Goal: Information Seeking & Learning: Check status

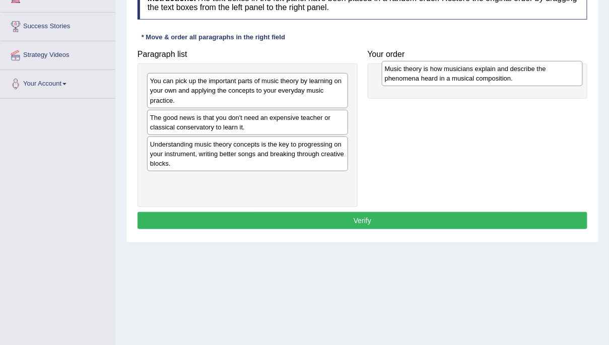
drag, startPoint x: 240, startPoint y: 154, endPoint x: 475, endPoint y: 79, distance: 246.0
click at [475, 79] on div "Music theory is how musicians explain and describe the phenomena heard in a mus…" at bounding box center [482, 73] width 201 height 25
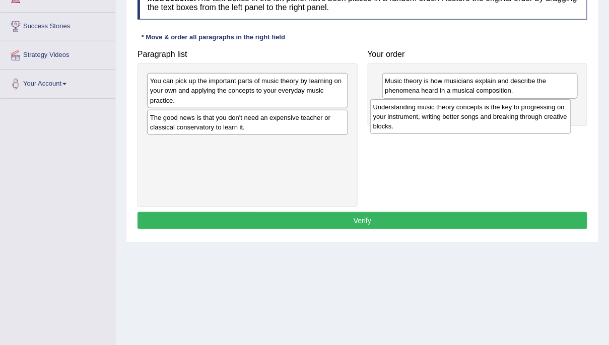
drag, startPoint x: 222, startPoint y: 152, endPoint x: 444, endPoint y: 115, distance: 225.7
click at [444, 115] on div "Understanding music theory concepts is the key to progressing on your instrumen…" at bounding box center [470, 116] width 201 height 35
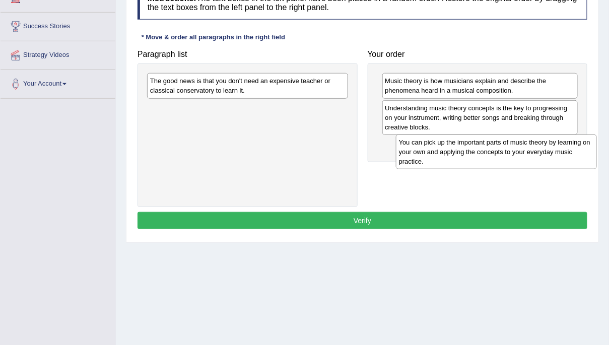
drag, startPoint x: 167, startPoint y: 88, endPoint x: 410, endPoint y: 149, distance: 249.9
click at [410, 149] on div "You can pick up the important parts of music theory by learning on your own and…" at bounding box center [496, 152] width 201 height 35
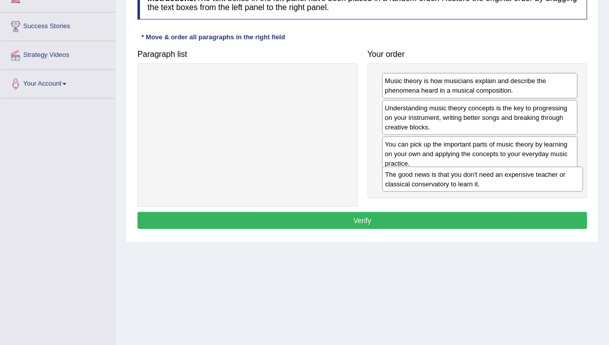
drag, startPoint x: 195, startPoint y: 89, endPoint x: 429, endPoint y: 182, distance: 251.6
click at [429, 182] on div "The good news is that you don't need an expensive teacher or classical conserva…" at bounding box center [482, 179] width 201 height 25
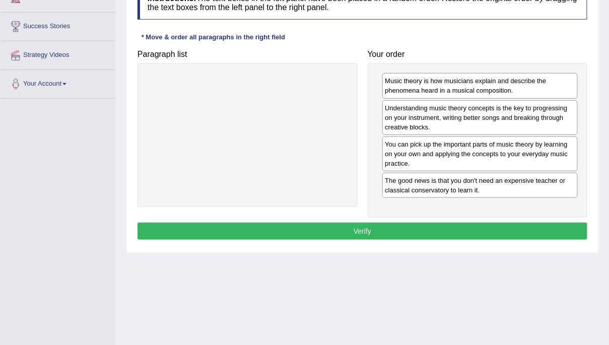
click at [428, 225] on button "Verify" at bounding box center [363, 231] width 450 height 17
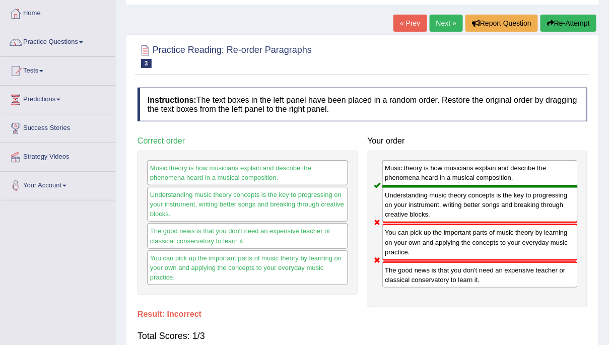
scroll to position [40, 0]
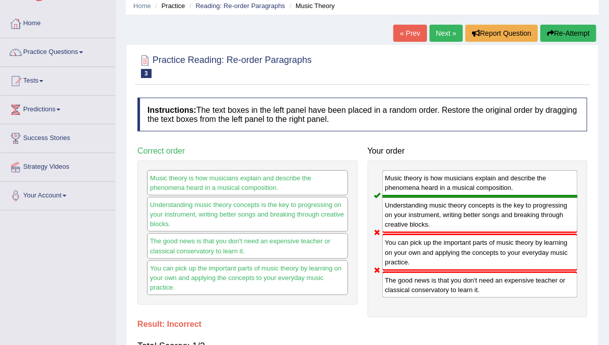
click at [572, 35] on button "Re-Attempt" at bounding box center [569, 33] width 56 height 17
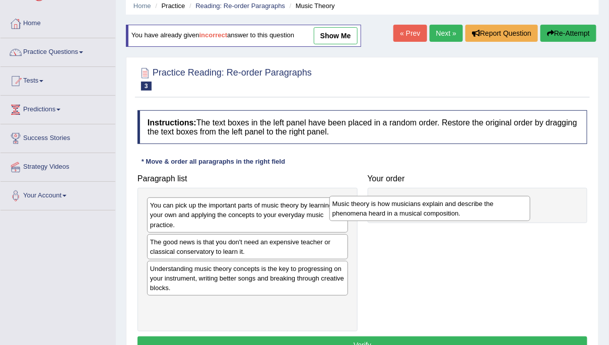
drag, startPoint x: 250, startPoint y: 272, endPoint x: 453, endPoint y: 206, distance: 213.5
click at [453, 206] on div "Music theory is how musicians explain and describe the phenomena heard in a mus…" at bounding box center [429, 208] width 201 height 25
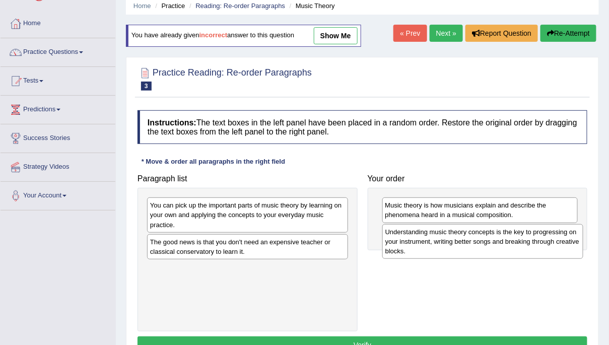
drag, startPoint x: 196, startPoint y: 287, endPoint x: 430, endPoint y: 249, distance: 236.9
click at [430, 249] on div "Understanding music theory concepts is the key to progressing on your instrumen…" at bounding box center [482, 241] width 201 height 35
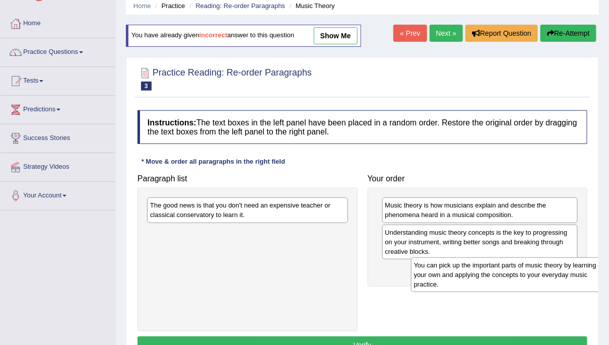
drag, startPoint x: 232, startPoint y: 222, endPoint x: 496, endPoint y: 282, distance: 270.6
click at [496, 282] on div "You can pick up the important parts of music theory by learning on your own and…" at bounding box center [511, 274] width 201 height 35
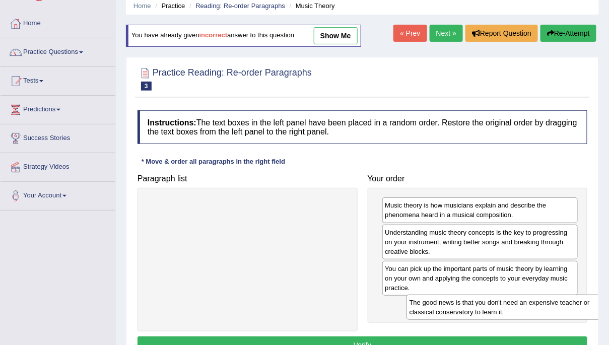
drag, startPoint x: 258, startPoint y: 208, endPoint x: 518, endPoint y: 305, distance: 277.1
click at [518, 305] on div "The good news is that you don't need an expensive teacher or classical conserva…" at bounding box center [507, 307] width 201 height 25
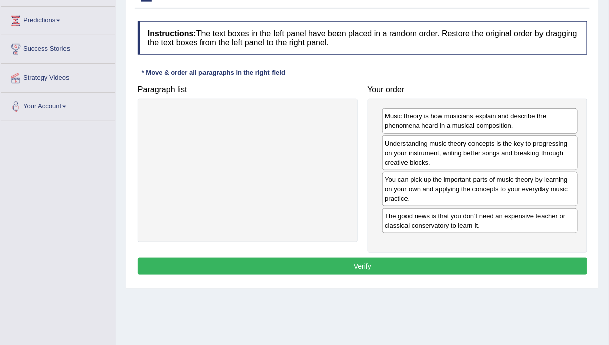
scroll to position [135, 0]
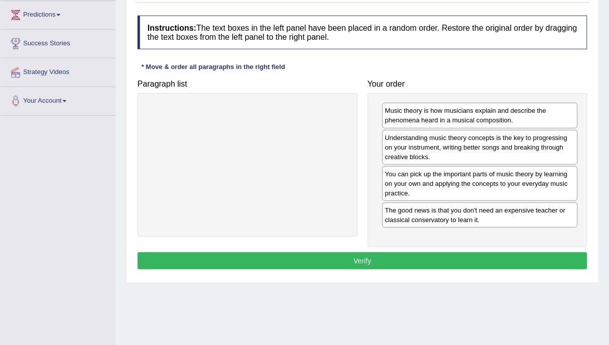
click at [401, 261] on button "Verify" at bounding box center [363, 260] width 450 height 17
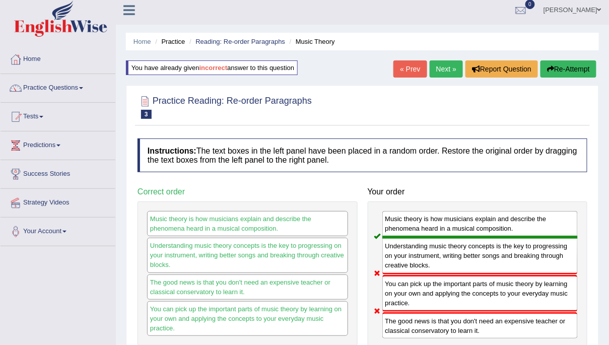
scroll to position [0, 0]
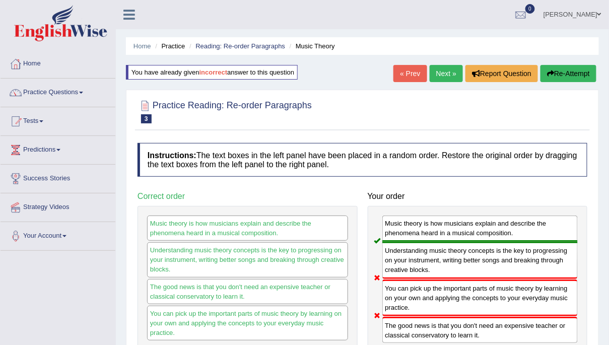
click at [573, 74] on button "Re-Attempt" at bounding box center [569, 73] width 56 height 17
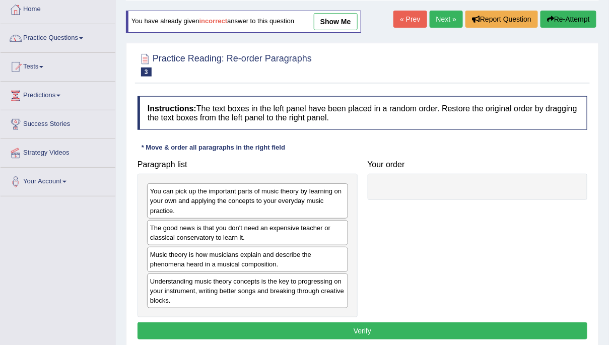
scroll to position [56, 0]
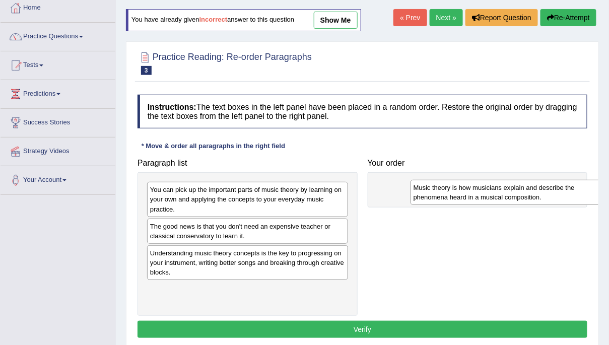
drag, startPoint x: 177, startPoint y: 261, endPoint x: 421, endPoint y: 193, distance: 253.3
click at [421, 193] on div "Music theory is how musicians explain and describe the phenomena heard in a mus…" at bounding box center [511, 192] width 201 height 25
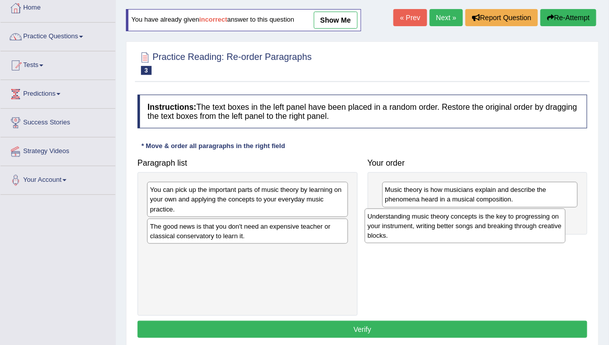
drag, startPoint x: 190, startPoint y: 265, endPoint x: 408, endPoint y: 229, distance: 220.6
click at [408, 229] on div "Understanding music theory concepts is the key to progressing on your instrumen…" at bounding box center [465, 226] width 201 height 35
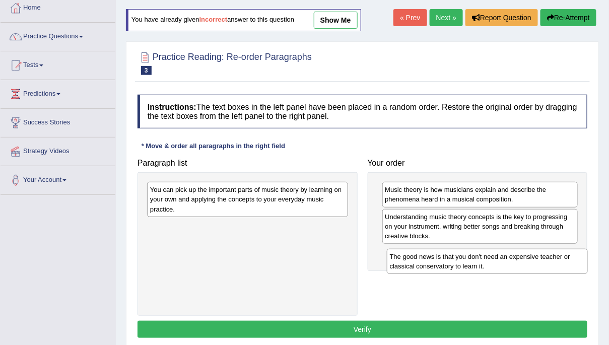
drag, startPoint x: 162, startPoint y: 234, endPoint x: 400, endPoint y: 262, distance: 240.0
click at [400, 262] on div "The good news is that you don't need an expensive teacher or classical conserva…" at bounding box center [487, 261] width 201 height 25
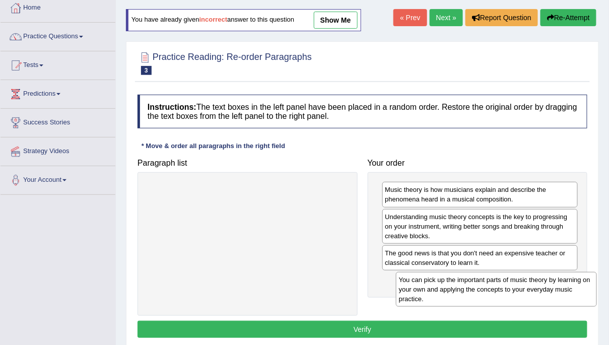
drag, startPoint x: 207, startPoint y: 197, endPoint x: 456, endPoint y: 288, distance: 264.9
click at [456, 288] on div "You can pick up the important parts of music theory by learning on your own and…" at bounding box center [496, 289] width 201 height 35
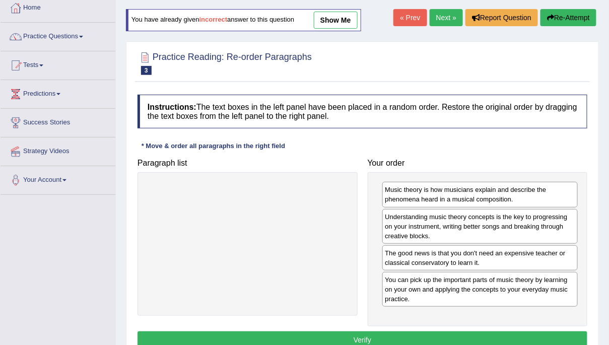
click at [451, 339] on button "Verify" at bounding box center [363, 339] width 450 height 17
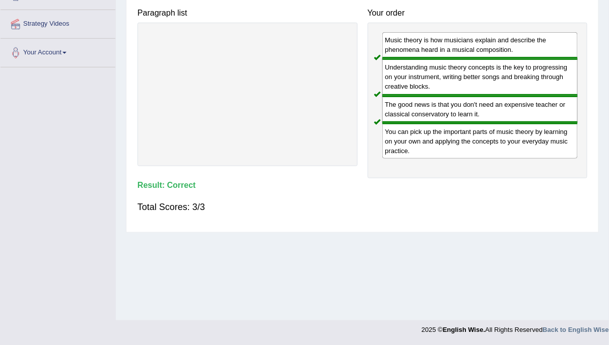
scroll to position [0, 0]
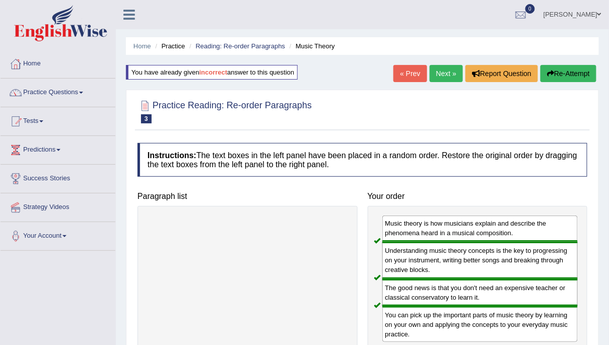
click at [448, 69] on link "Next »" at bounding box center [446, 73] width 33 height 17
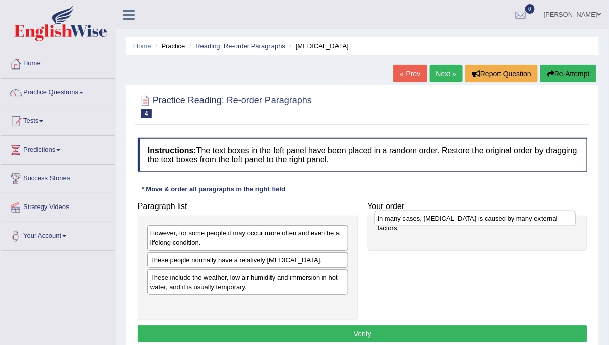
drag, startPoint x: 232, startPoint y: 265, endPoint x: 459, endPoint y: 226, distance: 230.7
click at [459, 226] on div "In many cases, dry skin is caused by many external factors." at bounding box center [475, 219] width 201 height 16
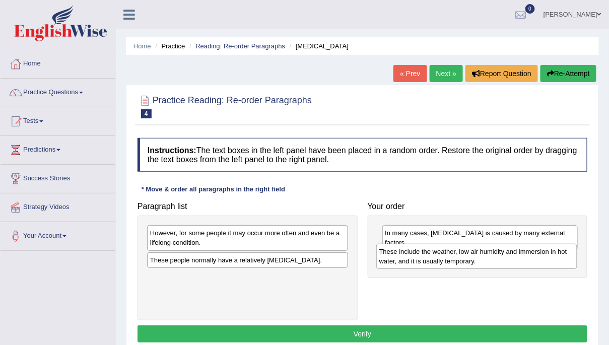
drag, startPoint x: 211, startPoint y: 282, endPoint x: 440, endPoint y: 257, distance: 230.6
click at [440, 257] on div "These include the weather, low air humidity and immersion in hot water, and it …" at bounding box center [476, 256] width 201 height 25
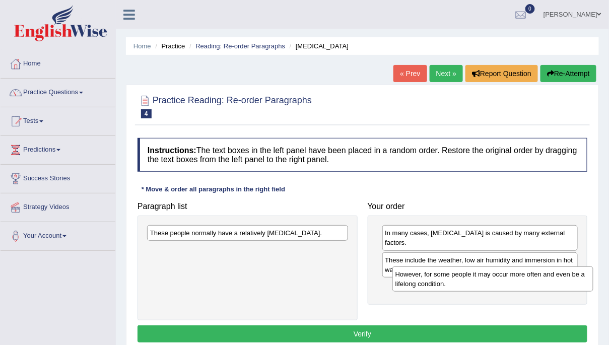
drag, startPoint x: 177, startPoint y: 243, endPoint x: 423, endPoint y: 285, distance: 248.8
click at [423, 285] on div "However, for some people it may occur more often and even be a lifelong conditi…" at bounding box center [492, 278] width 201 height 25
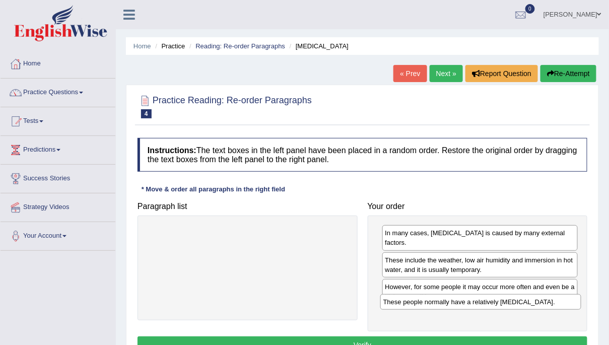
drag, startPoint x: 237, startPoint y: 233, endPoint x: 470, endPoint y: 301, distance: 242.6
click at [470, 302] on div "These people normally have a relatively sensitive skin." at bounding box center [480, 302] width 201 height 16
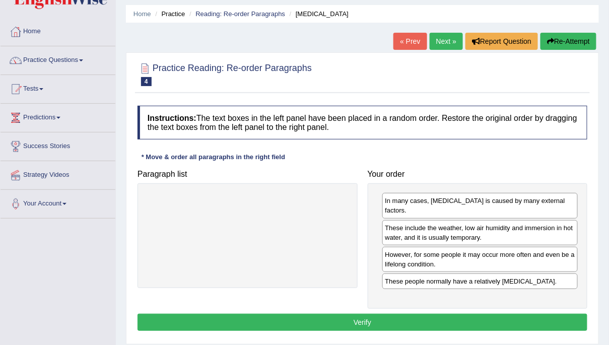
scroll to position [45, 0]
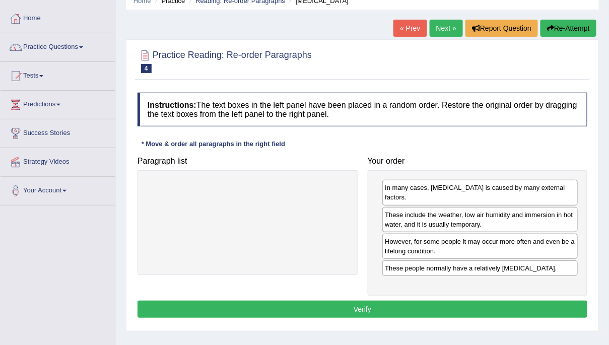
click at [468, 301] on button "Verify" at bounding box center [363, 309] width 450 height 17
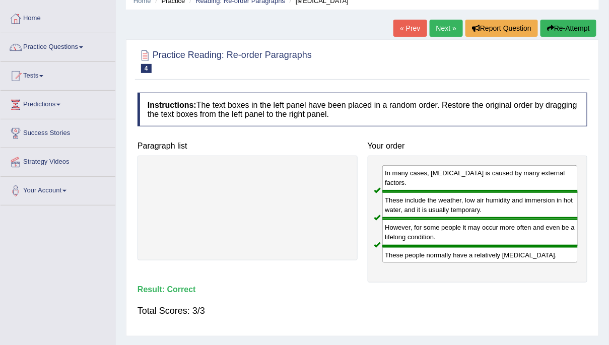
click at [442, 28] on link "Next »" at bounding box center [446, 28] width 33 height 17
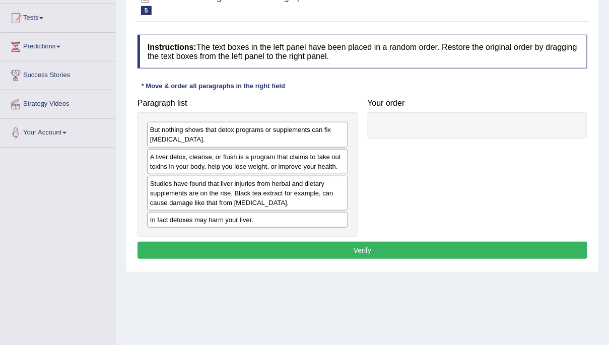
scroll to position [106, 0]
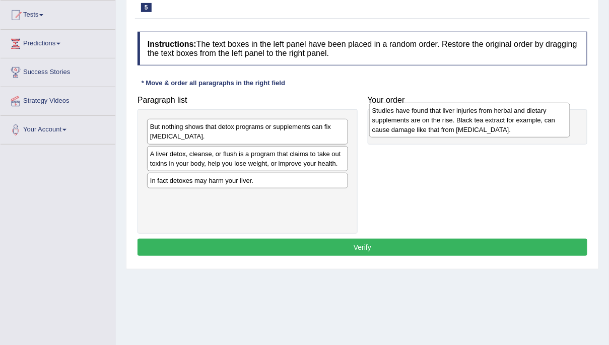
drag, startPoint x: 238, startPoint y: 187, endPoint x: 460, endPoint y: 117, distance: 232.9
click at [460, 117] on div "Studies have found that liver injuries from herbal and dietary supplements are …" at bounding box center [469, 120] width 201 height 35
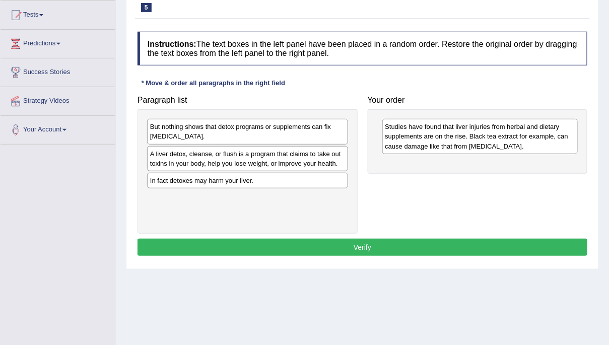
click at [178, 181] on div "In fact detoxes may harm your liver." at bounding box center [247, 181] width 201 height 16
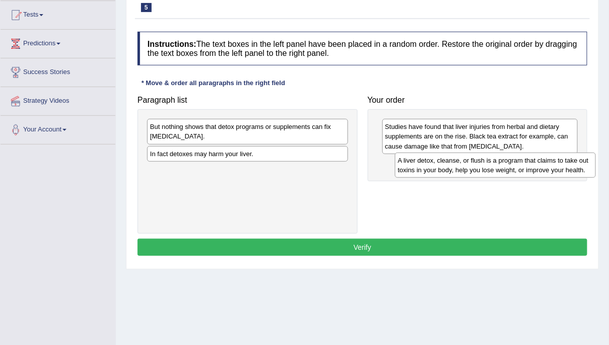
drag, startPoint x: 170, startPoint y: 161, endPoint x: 405, endPoint y: 167, distance: 235.3
click at [405, 167] on div "A liver detox, cleanse, or flush is a program that claims to take out toxins in…" at bounding box center [495, 165] width 201 height 25
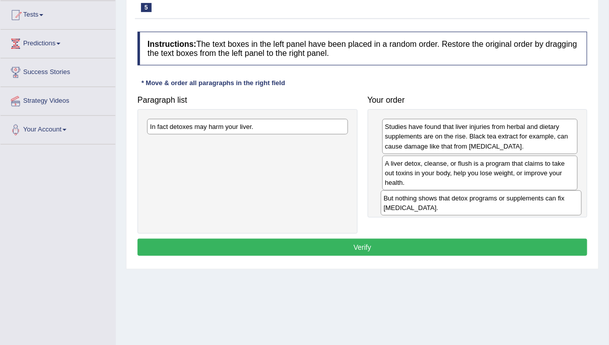
drag, startPoint x: 233, startPoint y: 132, endPoint x: 466, endPoint y: 202, distance: 243.5
click at [466, 202] on div "But nothing shows that detox programs or supplements can fix liver damage." at bounding box center [481, 202] width 201 height 25
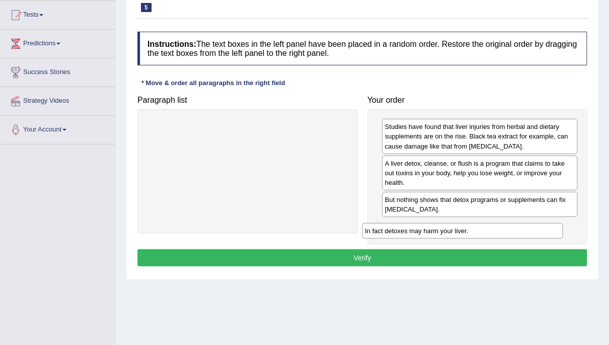
drag, startPoint x: 269, startPoint y: 126, endPoint x: 484, endPoint y: 228, distance: 238.2
click at [484, 228] on div "In fact detoxes may harm your liver." at bounding box center [462, 231] width 201 height 16
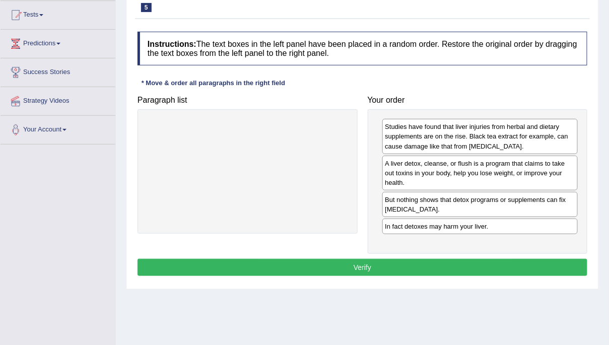
click at [479, 264] on button "Verify" at bounding box center [363, 267] width 450 height 17
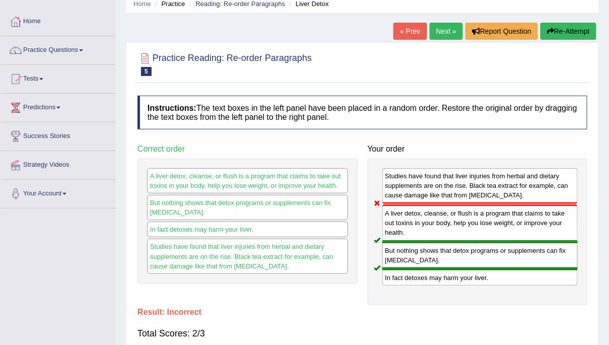
scroll to position [42, 0]
click at [447, 28] on link "Next »" at bounding box center [446, 31] width 33 height 17
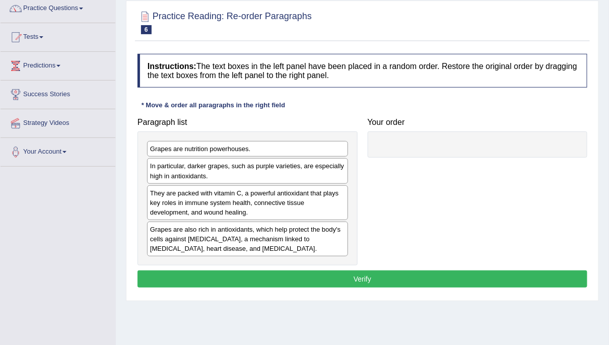
scroll to position [85, 0]
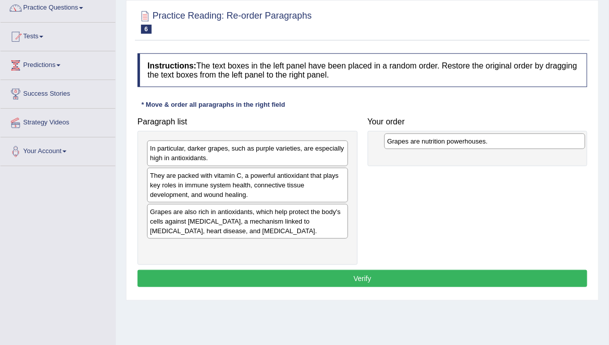
drag, startPoint x: 165, startPoint y: 148, endPoint x: 399, endPoint y: 141, distance: 234.4
click at [400, 141] on div "Grapes are nutrition powerhouses." at bounding box center [484, 141] width 201 height 16
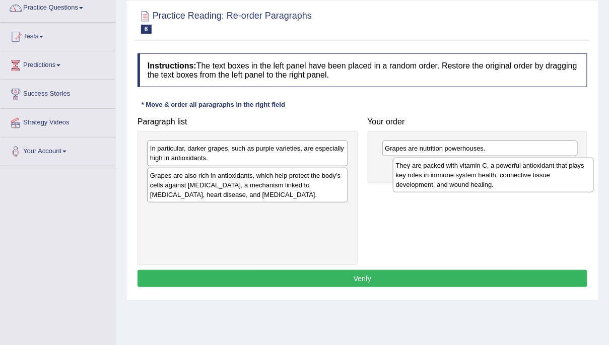
drag, startPoint x: 190, startPoint y: 175, endPoint x: 433, endPoint y: 165, distance: 243.0
click at [433, 165] on div "They are packed with vitamin C, a powerful antioxidant that plays key roles in …" at bounding box center [493, 175] width 201 height 35
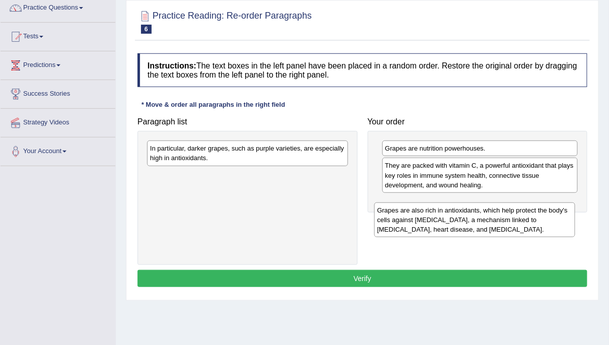
drag, startPoint x: 260, startPoint y: 180, endPoint x: 489, endPoint y: 210, distance: 231.1
click at [489, 210] on div "Grapes are also rich in antioxidants, which help protect the body's cells again…" at bounding box center [474, 220] width 201 height 35
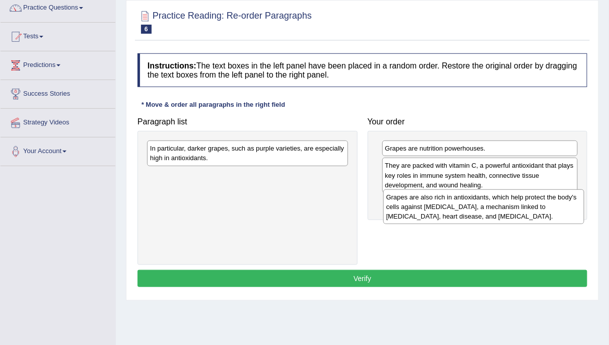
drag, startPoint x: 166, startPoint y: 181, endPoint x: 402, endPoint y: 203, distance: 236.7
click at [403, 203] on div "Grapes are also rich in antioxidants, which help protect the body's cells again…" at bounding box center [483, 206] width 201 height 35
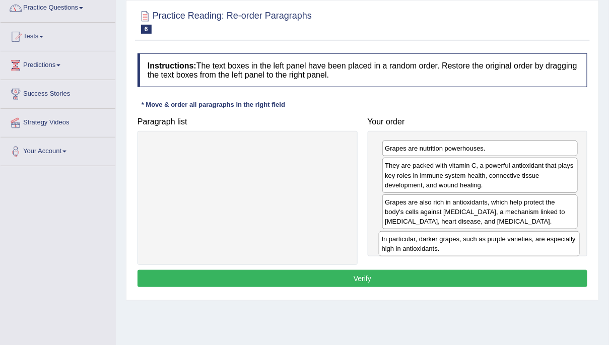
drag, startPoint x: 275, startPoint y: 155, endPoint x: 506, endPoint y: 246, distance: 248.8
click at [506, 246] on div "In particular, darker grapes, such as purple varieties, are especially high in …" at bounding box center [479, 243] width 201 height 25
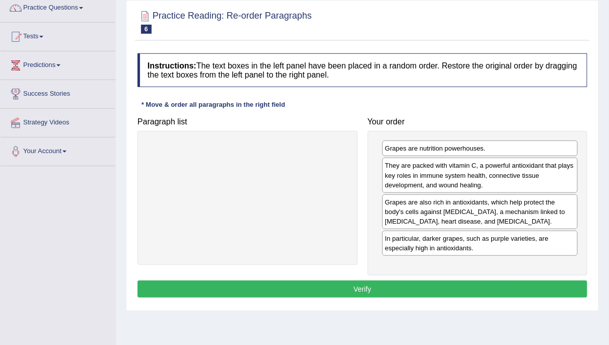
click at [337, 295] on button "Verify" at bounding box center [363, 289] width 450 height 17
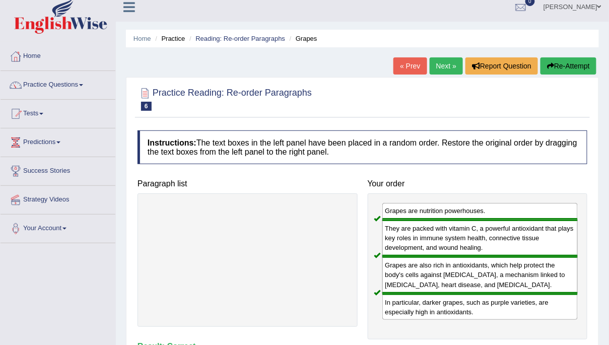
scroll to position [0, 0]
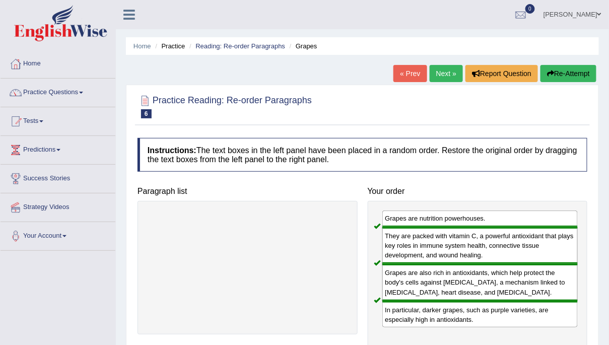
click at [433, 73] on link "Next »" at bounding box center [446, 73] width 33 height 17
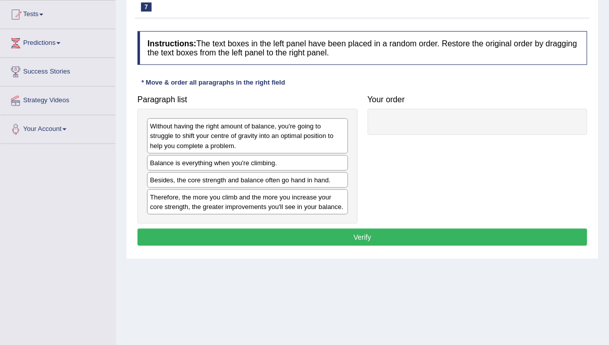
scroll to position [107, 0]
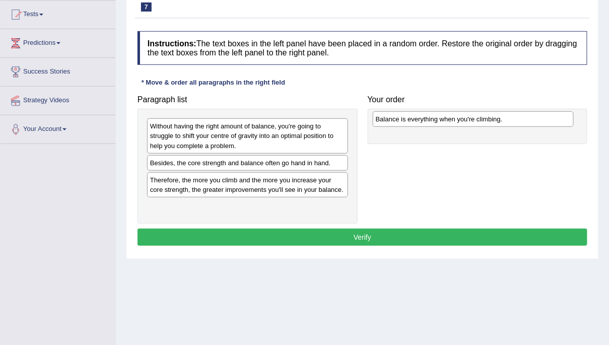
drag, startPoint x: 241, startPoint y: 168, endPoint x: 466, endPoint y: 125, distance: 229.8
click at [466, 125] on div "Balance is everything when you're climbing." at bounding box center [473, 119] width 201 height 16
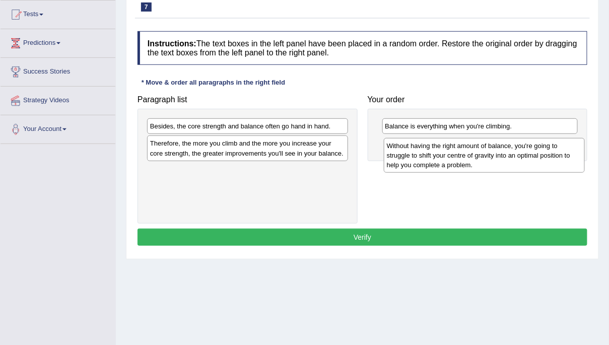
drag, startPoint x: 264, startPoint y: 131, endPoint x: 501, endPoint y: 150, distance: 237.5
click at [501, 150] on div "Without having the right amount of balance, you're going to struggle to shift y…" at bounding box center [484, 155] width 201 height 35
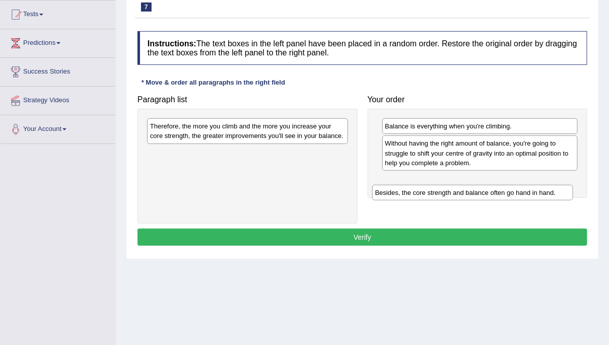
drag, startPoint x: 249, startPoint y: 126, endPoint x: 475, endPoint y: 188, distance: 234.2
click at [475, 188] on div "Besides, the core strength and balance often go hand in hand." at bounding box center [472, 193] width 201 height 16
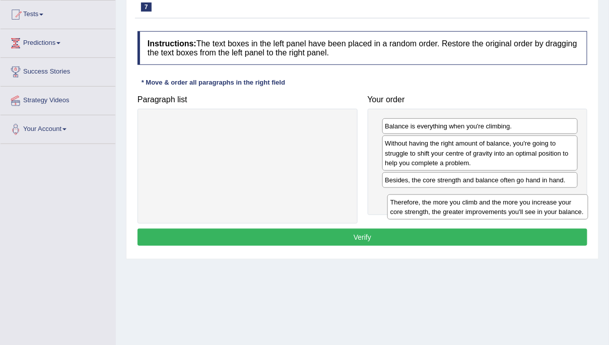
drag, startPoint x: 211, startPoint y: 124, endPoint x: 443, endPoint y: 195, distance: 242.9
click at [443, 195] on div "Therefore, the more you climb and the more you increase your core strength, the…" at bounding box center [487, 206] width 201 height 25
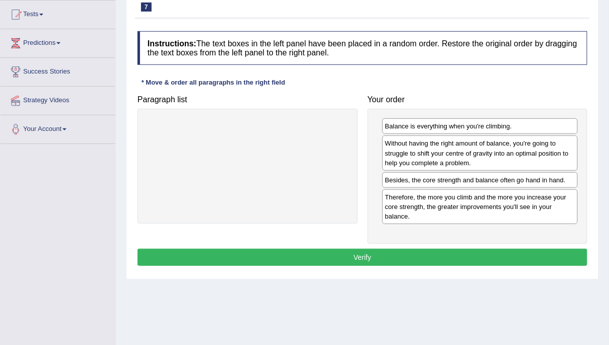
click at [431, 253] on button "Verify" at bounding box center [363, 257] width 450 height 17
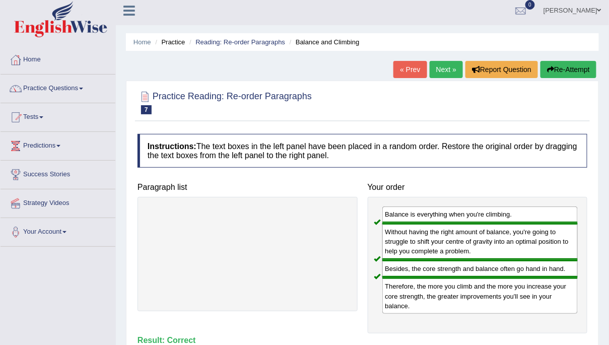
scroll to position [0, 0]
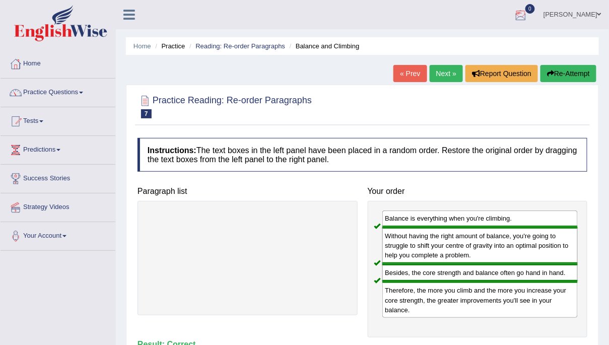
click at [439, 72] on link "Next »" at bounding box center [446, 73] width 33 height 17
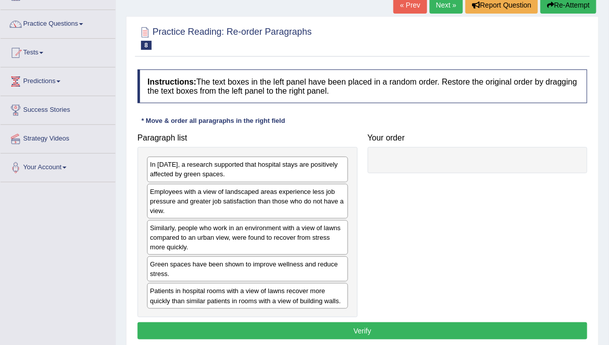
scroll to position [73, 0]
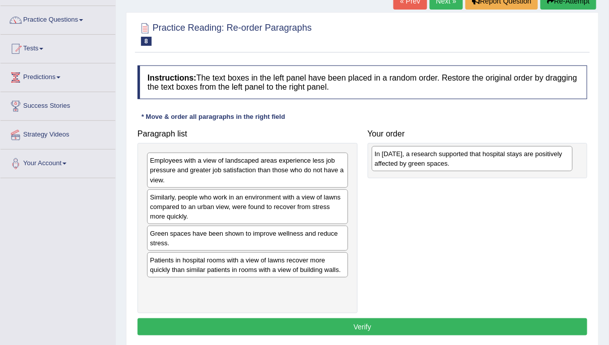
drag, startPoint x: 158, startPoint y: 173, endPoint x: 383, endPoint y: 167, distance: 224.8
click at [383, 167] on div "In [DATE], a research supported that hospital stays are positively affected by …" at bounding box center [472, 158] width 201 height 25
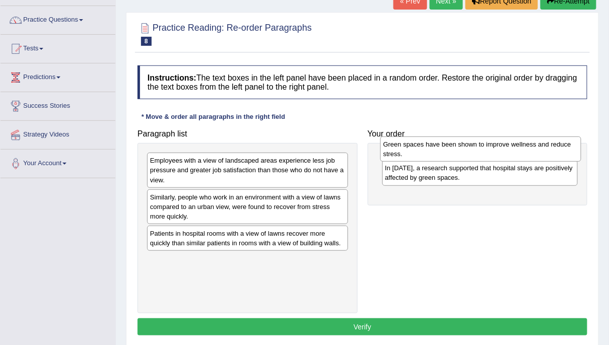
drag, startPoint x: 232, startPoint y: 245, endPoint x: 466, endPoint y: 157, distance: 249.6
click at [466, 157] on div "Green spaces have been shown to improve wellness and reduce stress." at bounding box center [480, 149] width 201 height 25
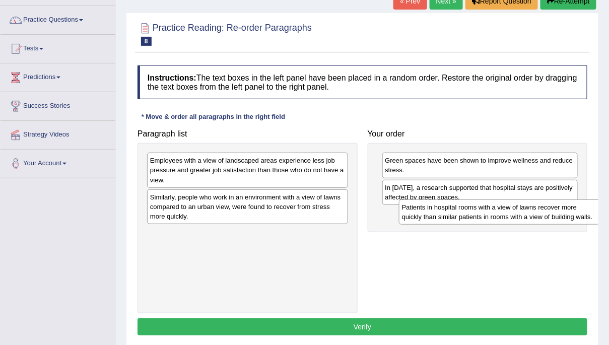
drag, startPoint x: 211, startPoint y: 243, endPoint x: 462, endPoint y: 218, distance: 252.6
click at [462, 218] on div "Patients in hospital rooms with a view of lawns recover more quickly than simil…" at bounding box center [499, 211] width 201 height 25
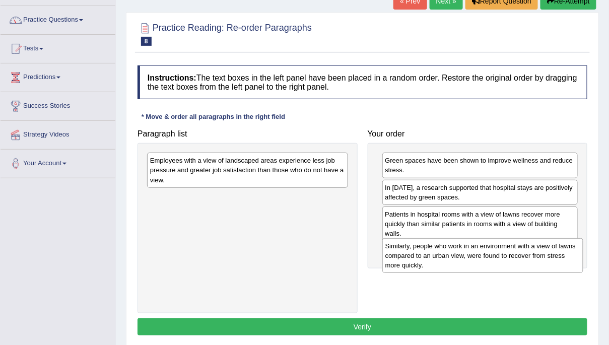
drag, startPoint x: 207, startPoint y: 206, endPoint x: 442, endPoint y: 255, distance: 240.4
click at [442, 255] on div "Similarly, people who work in an environment with a view of lawns compared to a…" at bounding box center [482, 255] width 201 height 35
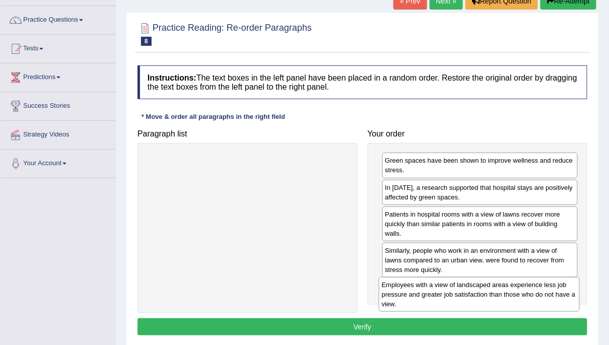
drag, startPoint x: 240, startPoint y: 168, endPoint x: 472, endPoint y: 292, distance: 262.8
click at [472, 292] on div "Employees with a view of landscaped areas experience less job pressure and grea…" at bounding box center [479, 294] width 201 height 35
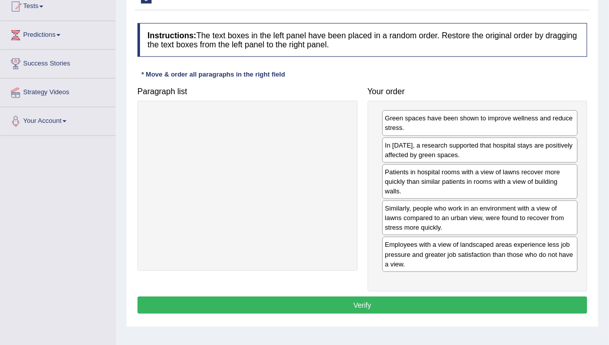
scroll to position [114, 0]
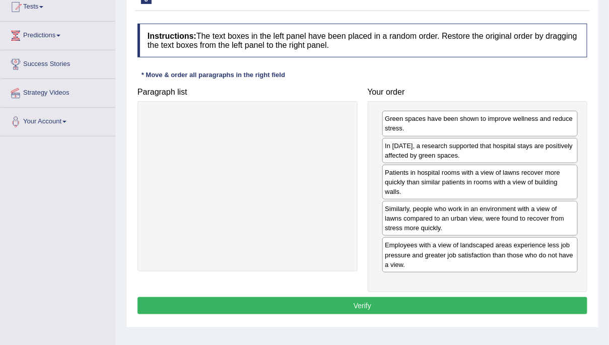
click at [431, 303] on button "Verify" at bounding box center [363, 305] width 450 height 17
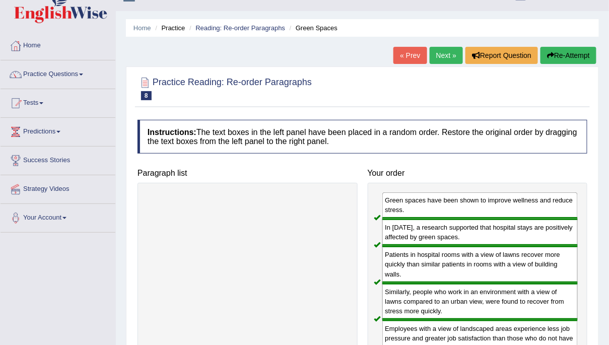
scroll to position [0, 0]
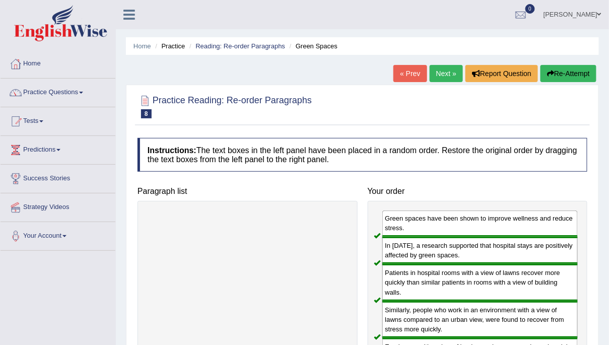
click at [443, 73] on link "Next »" at bounding box center [446, 73] width 33 height 17
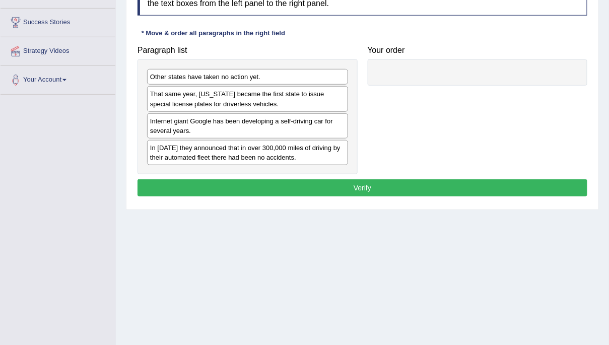
scroll to position [157, 0]
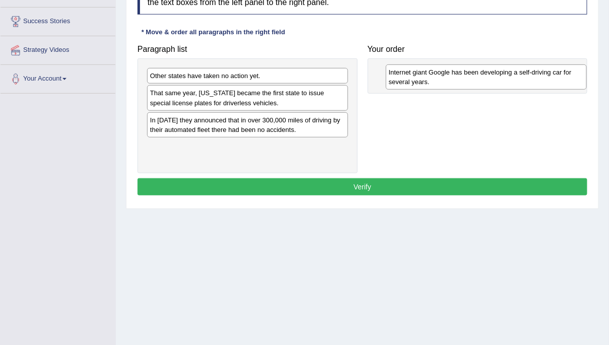
drag, startPoint x: 167, startPoint y: 132, endPoint x: 398, endPoint y: 81, distance: 236.5
click at [398, 81] on div "Internet giant Google has been developing a self-driving car for several years." at bounding box center [486, 76] width 201 height 25
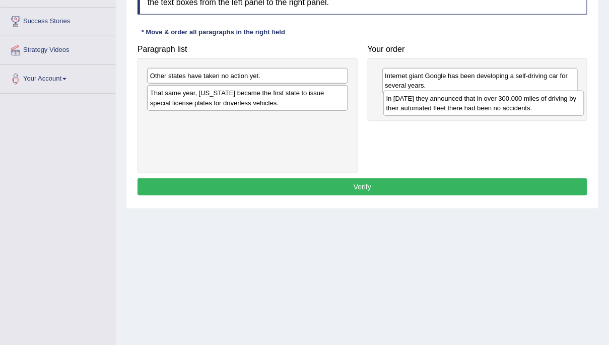
drag, startPoint x: 197, startPoint y: 126, endPoint x: 434, endPoint y: 105, distance: 237.2
click at [434, 105] on div "In 2012 they announced that in over 300,000 miles of driving by their automated…" at bounding box center [483, 103] width 201 height 25
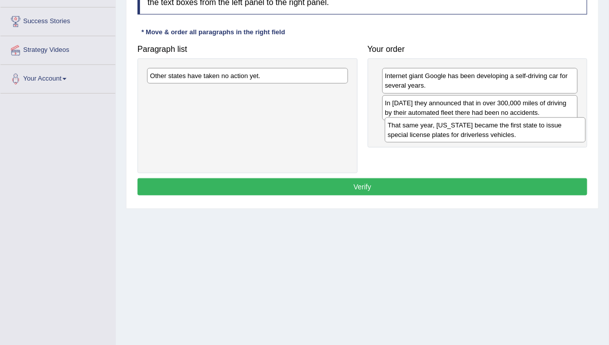
drag, startPoint x: 194, startPoint y: 95, endPoint x: 432, endPoint y: 127, distance: 239.9
click at [432, 127] on div "That same year, Nevada became the first state to issue special license plates f…" at bounding box center [485, 129] width 201 height 25
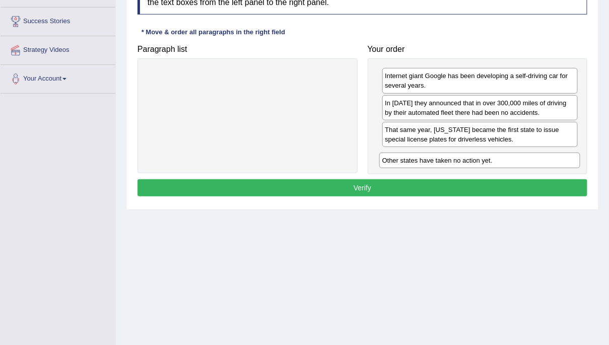
drag, startPoint x: 222, startPoint y: 77, endPoint x: 455, endPoint y: 163, distance: 248.5
click at [456, 162] on div "Other states have taken no action yet." at bounding box center [479, 161] width 201 height 16
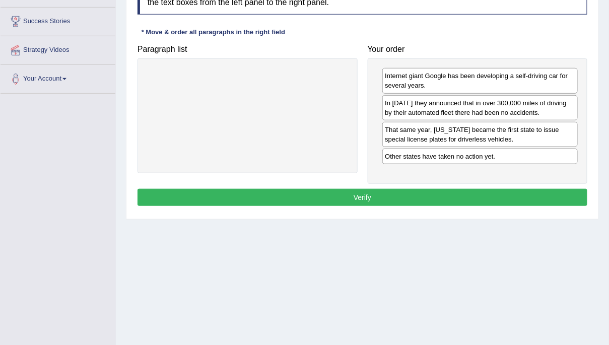
click at [444, 191] on button "Verify" at bounding box center [363, 197] width 450 height 17
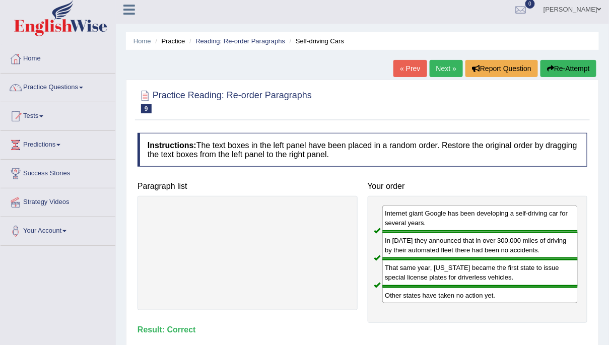
scroll to position [0, 0]
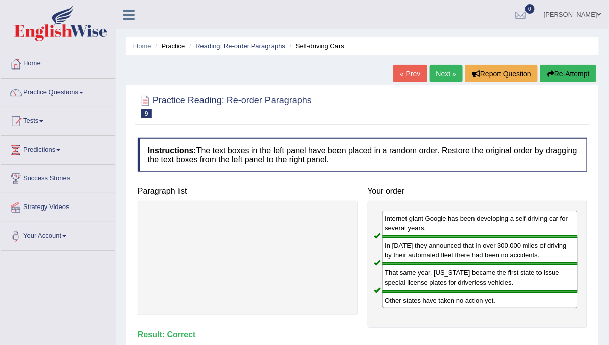
click at [439, 75] on link "Next »" at bounding box center [446, 73] width 33 height 17
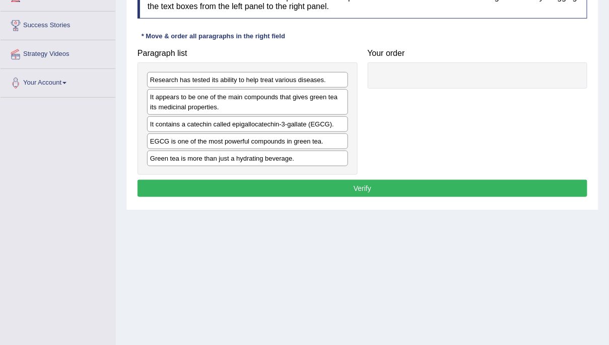
scroll to position [156, 0]
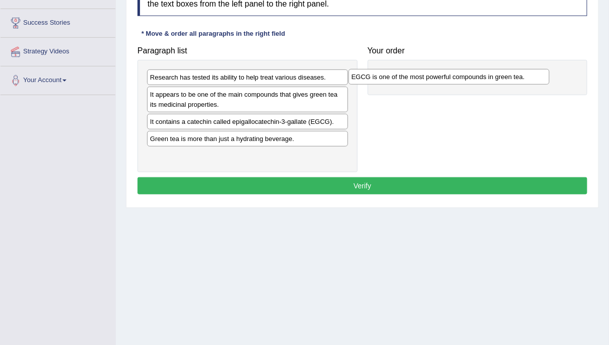
drag, startPoint x: 228, startPoint y: 140, endPoint x: 434, endPoint y: 76, distance: 215.1
click at [434, 76] on div "EGCG is one of the most powerful compounds in green tea." at bounding box center [449, 77] width 201 height 16
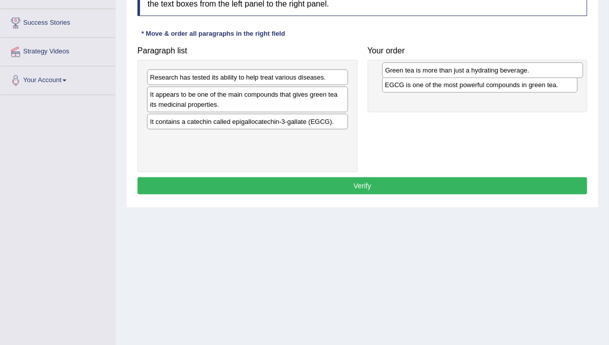
drag, startPoint x: 204, startPoint y: 142, endPoint x: 439, endPoint y: 74, distance: 244.7
click at [439, 74] on div "Green tea is more than just a hydrating beverage." at bounding box center [482, 70] width 201 height 16
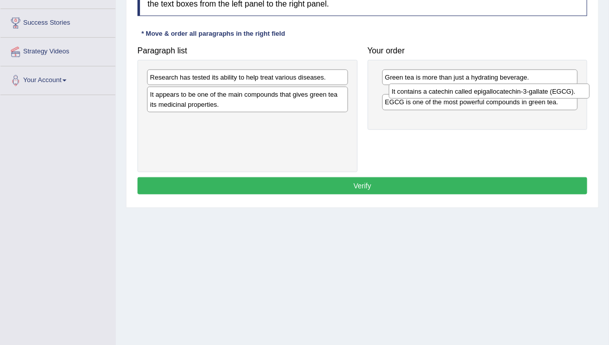
drag, startPoint x: 190, startPoint y: 125, endPoint x: 431, endPoint y: 94, distance: 243.2
click at [431, 94] on div "It contains a catechin called epigallocatechin-3-gallate (EGCG)." at bounding box center [489, 92] width 201 height 16
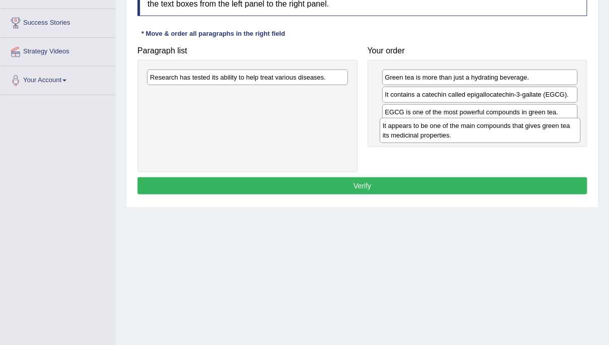
drag, startPoint x: 178, startPoint y: 98, endPoint x: 411, endPoint y: 129, distance: 234.3
click at [411, 129] on div "It appears to be one of the main compounds that gives green tea its medicinal p…" at bounding box center [480, 130] width 201 height 25
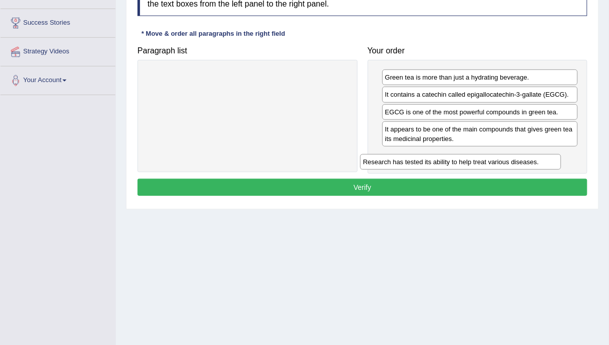
drag, startPoint x: 202, startPoint y: 74, endPoint x: 415, endPoint y: 158, distance: 229.3
click at [415, 158] on div "Research has tested its ability to help treat various diseases." at bounding box center [460, 162] width 201 height 16
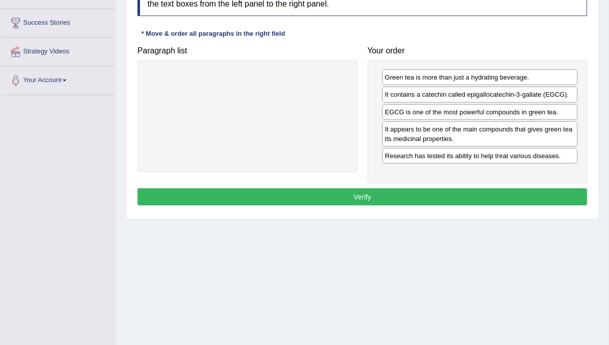
click at [409, 194] on button "Verify" at bounding box center [363, 196] width 450 height 17
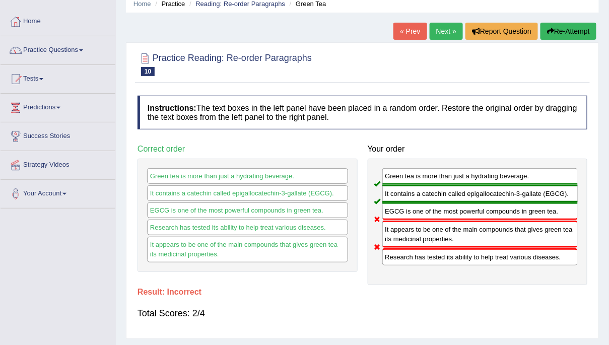
scroll to position [42, 0]
click at [554, 29] on button "Re-Attempt" at bounding box center [569, 31] width 56 height 17
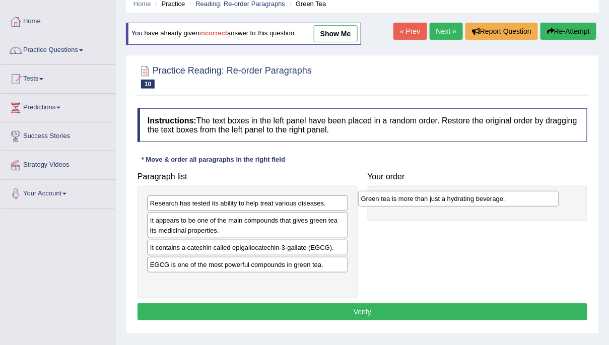
drag, startPoint x: 183, startPoint y: 285, endPoint x: 393, endPoint y: 203, distance: 226.0
click at [394, 203] on div "Green tea is more than just a hydrating beverage." at bounding box center [458, 199] width 201 height 16
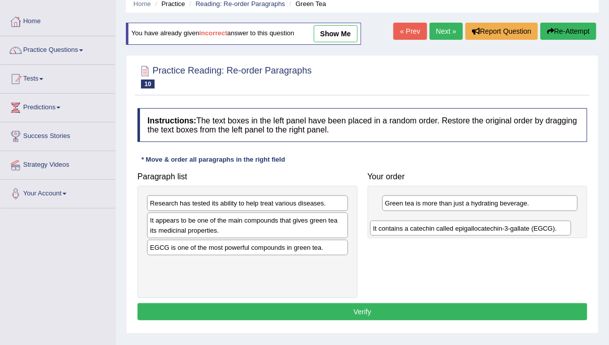
drag, startPoint x: 198, startPoint y: 251, endPoint x: 421, endPoint y: 232, distance: 223.4
click at [421, 232] on div "It contains a catechin called epigallocatechin-3-gallate (EGCG)." at bounding box center [470, 229] width 201 height 16
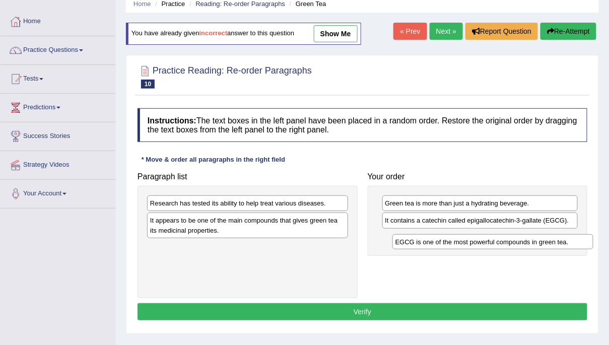
drag, startPoint x: 170, startPoint y: 247, endPoint x: 416, endPoint y: 241, distance: 245.4
click at [416, 241] on div "EGCG is one of the most powerful compounds in green tea." at bounding box center [492, 242] width 201 height 16
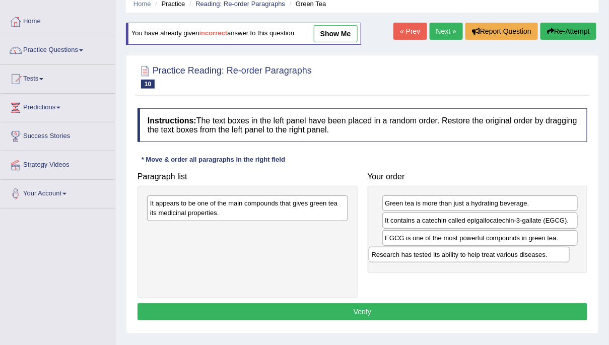
drag, startPoint x: 216, startPoint y: 206, endPoint x: 438, endPoint y: 257, distance: 228.0
click at [438, 257] on div "Research has tested its ability to help treat various diseases." at bounding box center [469, 255] width 201 height 16
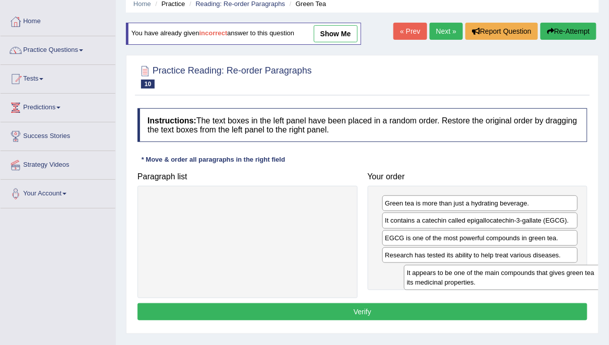
drag, startPoint x: 243, startPoint y: 212, endPoint x: 499, endPoint y: 281, distance: 264.9
click at [499, 281] on div "It appears to be one of the main compounds that gives green tea its medicinal p…" at bounding box center [504, 277] width 201 height 25
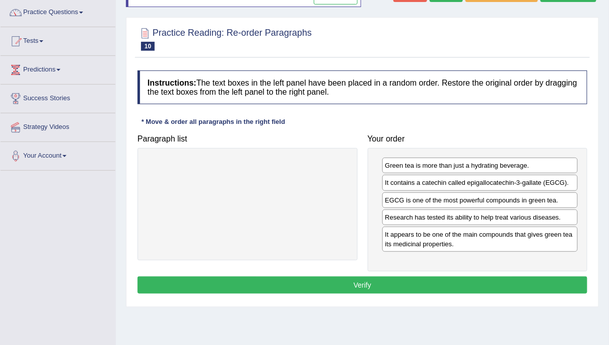
scroll to position [83, 0]
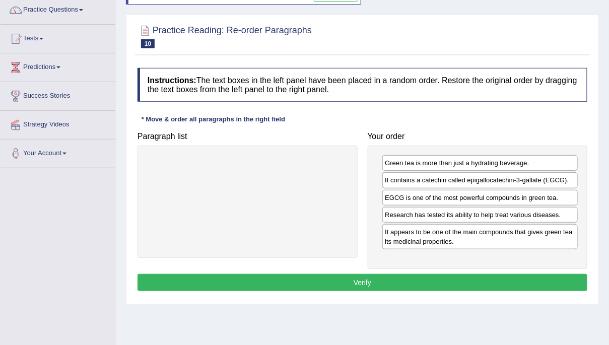
click at [497, 283] on button "Verify" at bounding box center [363, 282] width 450 height 17
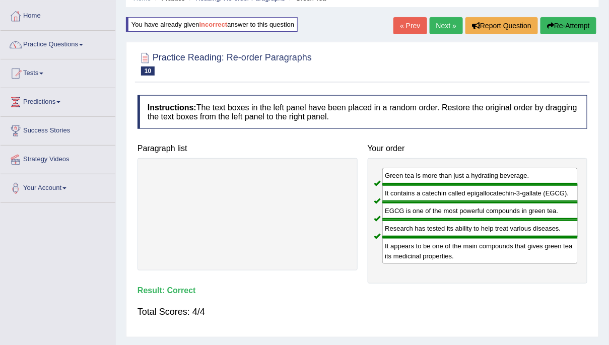
scroll to position [0, 0]
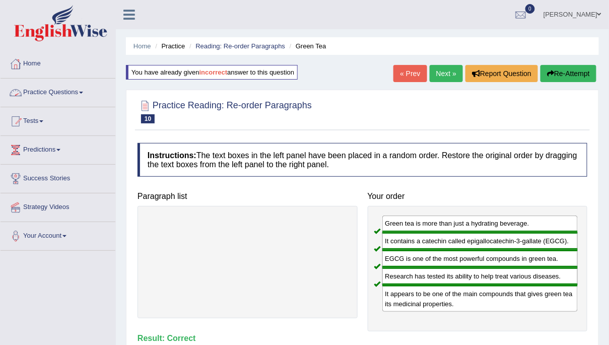
click at [37, 63] on link "Home" at bounding box center [58, 62] width 115 height 25
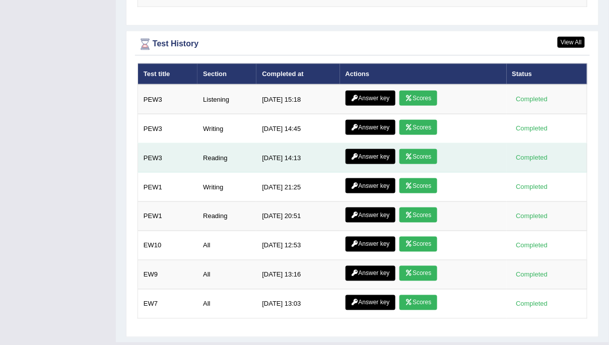
scroll to position [1317, 0]
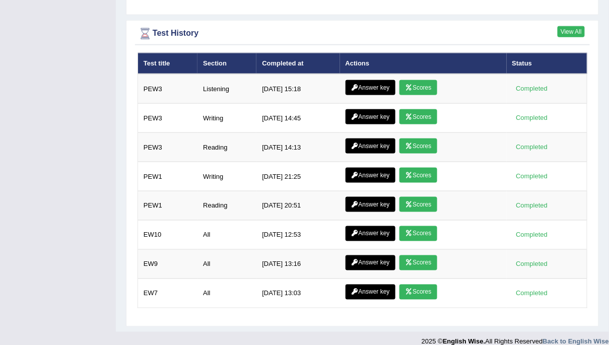
click at [567, 26] on link "View All" at bounding box center [571, 31] width 27 height 11
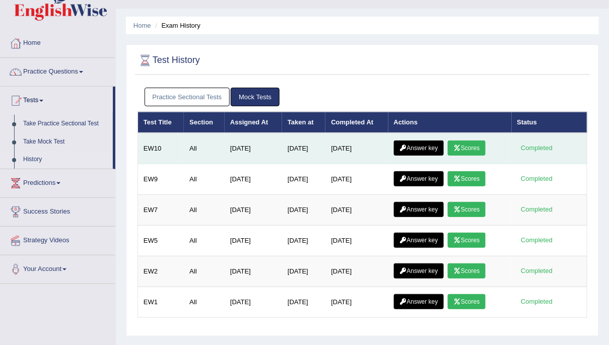
scroll to position [21, 0]
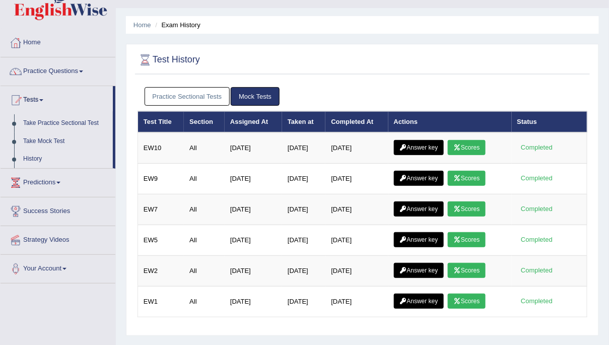
click at [209, 96] on link "Practice Sectional Tests" at bounding box center [188, 96] width 86 height 19
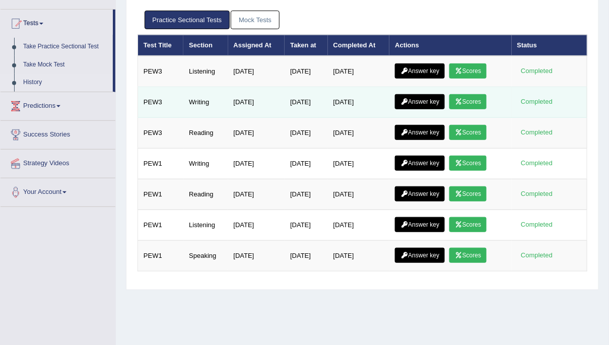
scroll to position [102, 0]
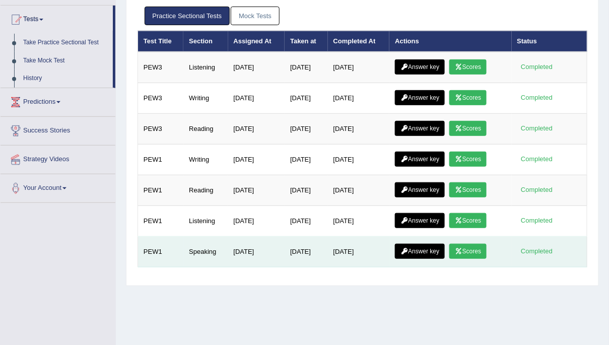
click at [476, 250] on link "Scores" at bounding box center [467, 251] width 37 height 15
click at [476, 253] on link "Scores" at bounding box center [467, 251] width 37 height 15
click at [475, 249] on link "Scores" at bounding box center [467, 251] width 37 height 15
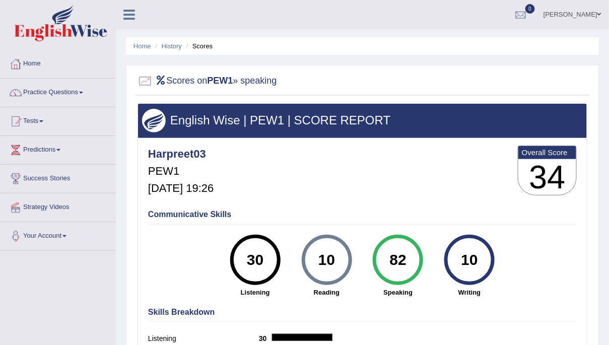
click at [174, 81] on h2 "Scores on PEW1 » speaking" at bounding box center [208, 81] width 140 height 15
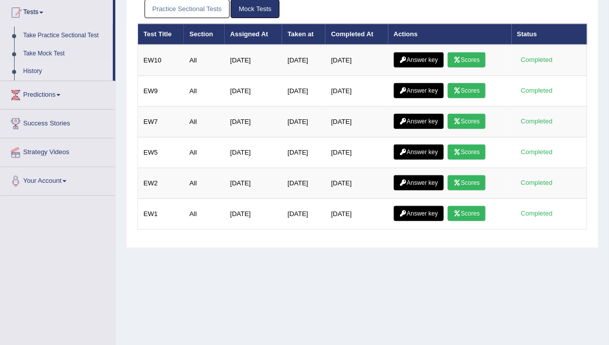
click at [200, 5] on link "Practice Sectional Tests" at bounding box center [188, 8] width 86 height 19
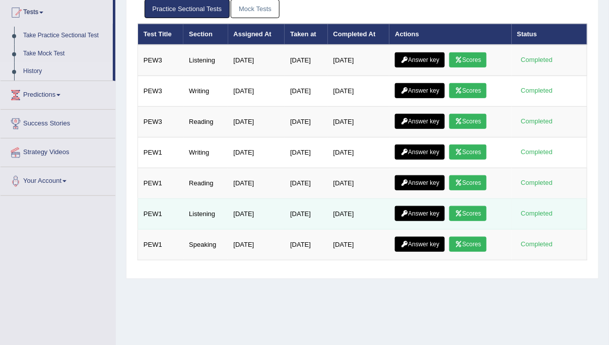
click at [471, 210] on link "Scores" at bounding box center [467, 213] width 37 height 15
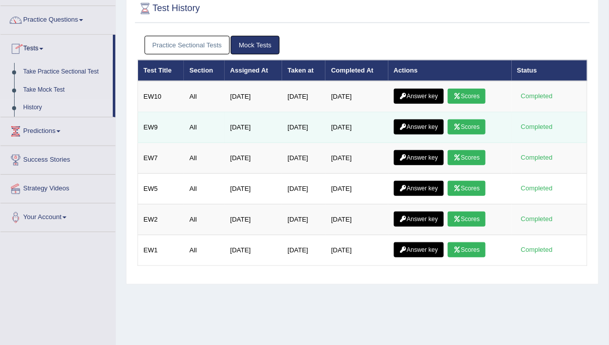
scroll to position [73, 0]
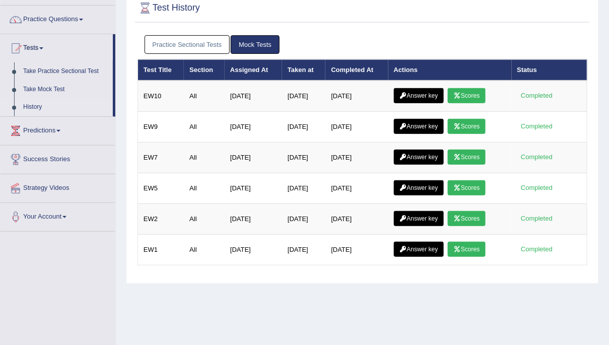
click at [207, 45] on link "Practice Sectional Tests" at bounding box center [188, 44] width 86 height 19
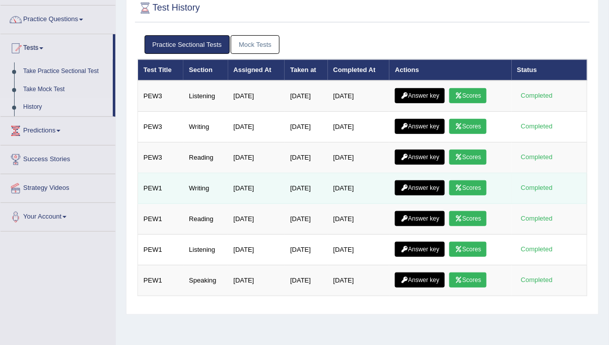
click at [467, 183] on link "Scores" at bounding box center [467, 187] width 37 height 15
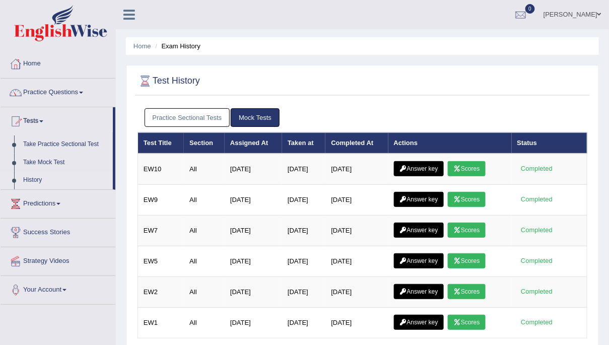
click at [249, 113] on link "Mock Tests" at bounding box center [255, 117] width 49 height 19
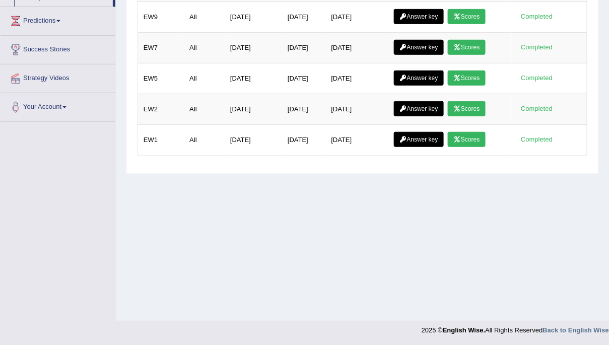
scroll to position [183, 0]
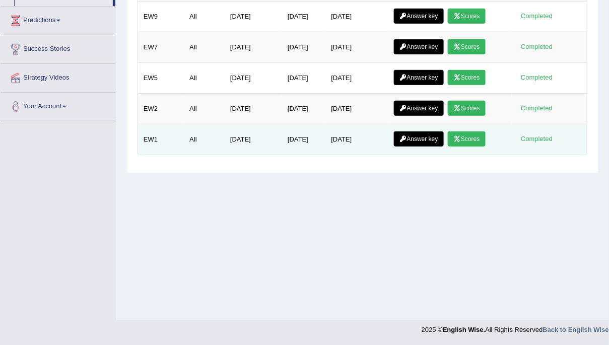
click at [471, 135] on link "Scores" at bounding box center [466, 138] width 37 height 15
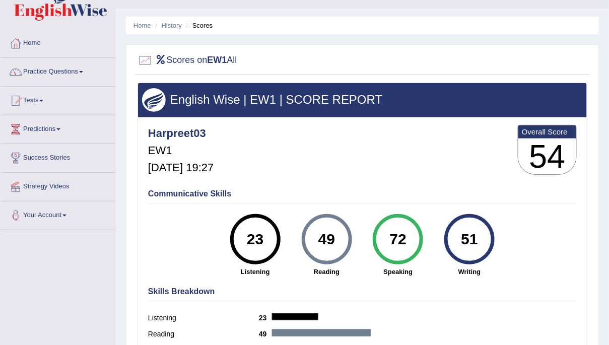
scroll to position [18, 0]
